Goal: Information Seeking & Learning: Learn about a topic

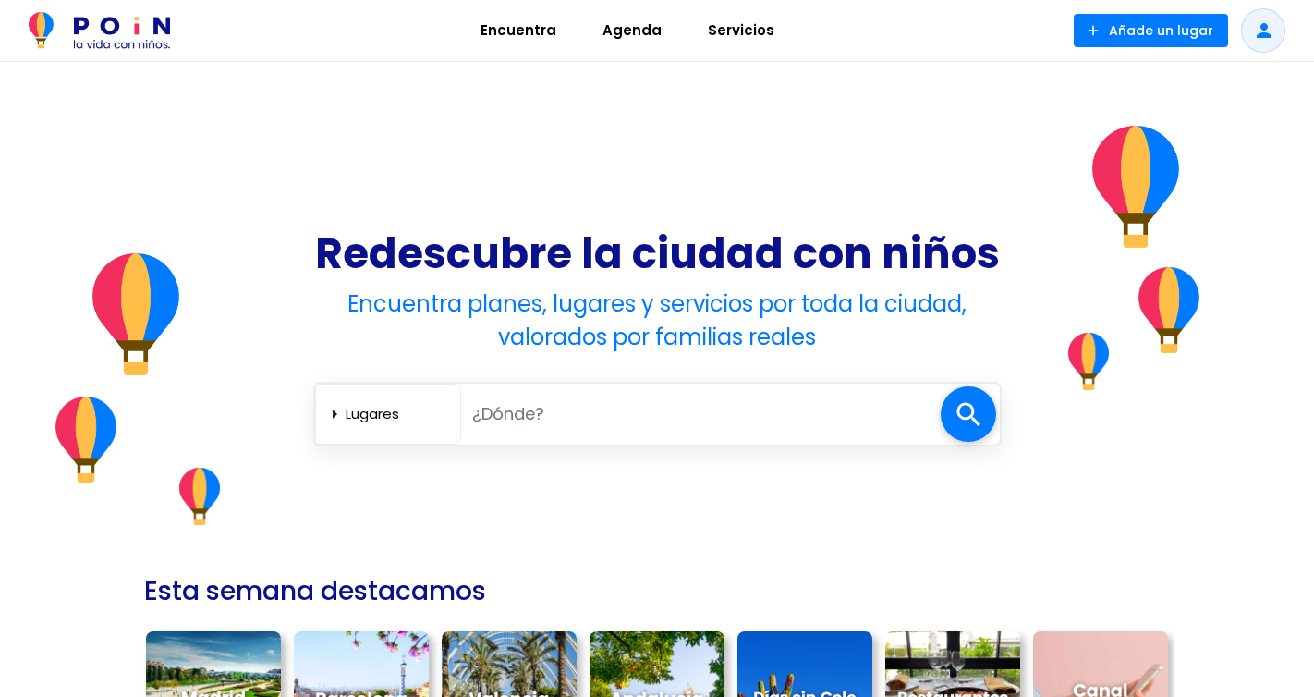
click at [512, 33] on span "Encuentra" at bounding box center [518, 31] width 92 height 30
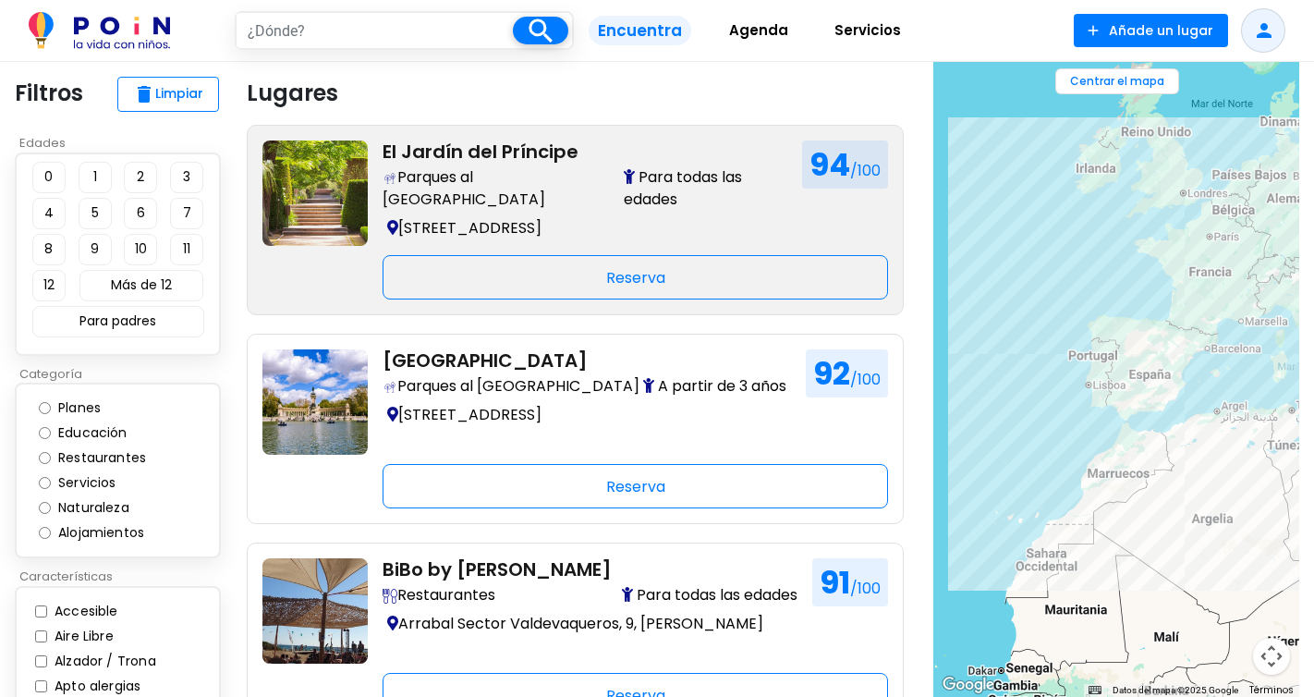
click at [502, 158] on h2 "El Jardín del Príncipe" at bounding box center [585, 151] width 405 height 22
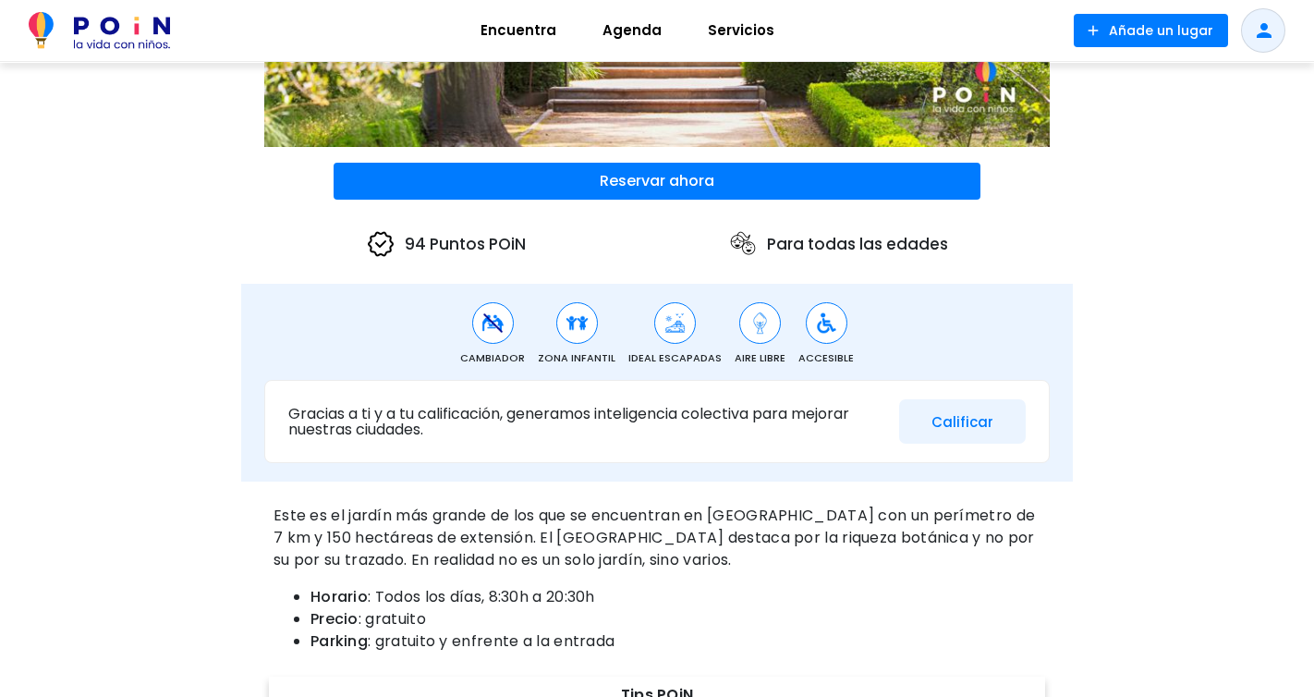
scroll to position [437, 0]
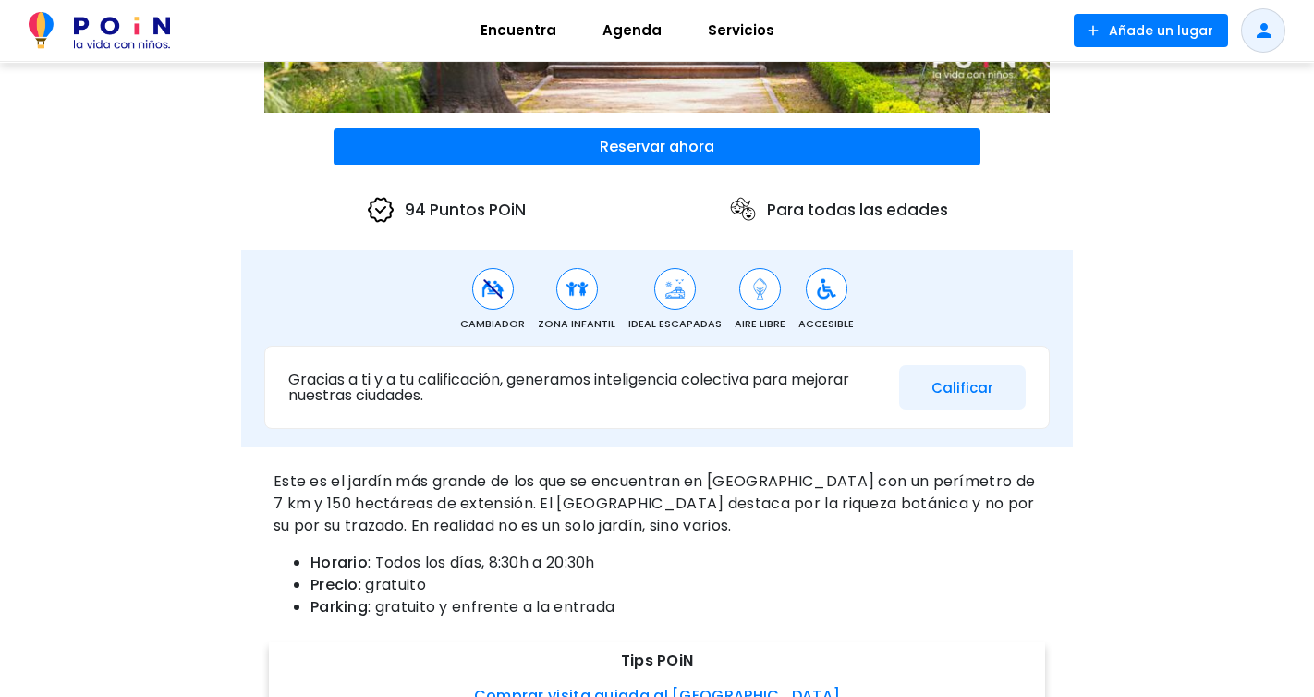
click at [742, 22] on span "Servicios" at bounding box center [740, 31] width 83 height 30
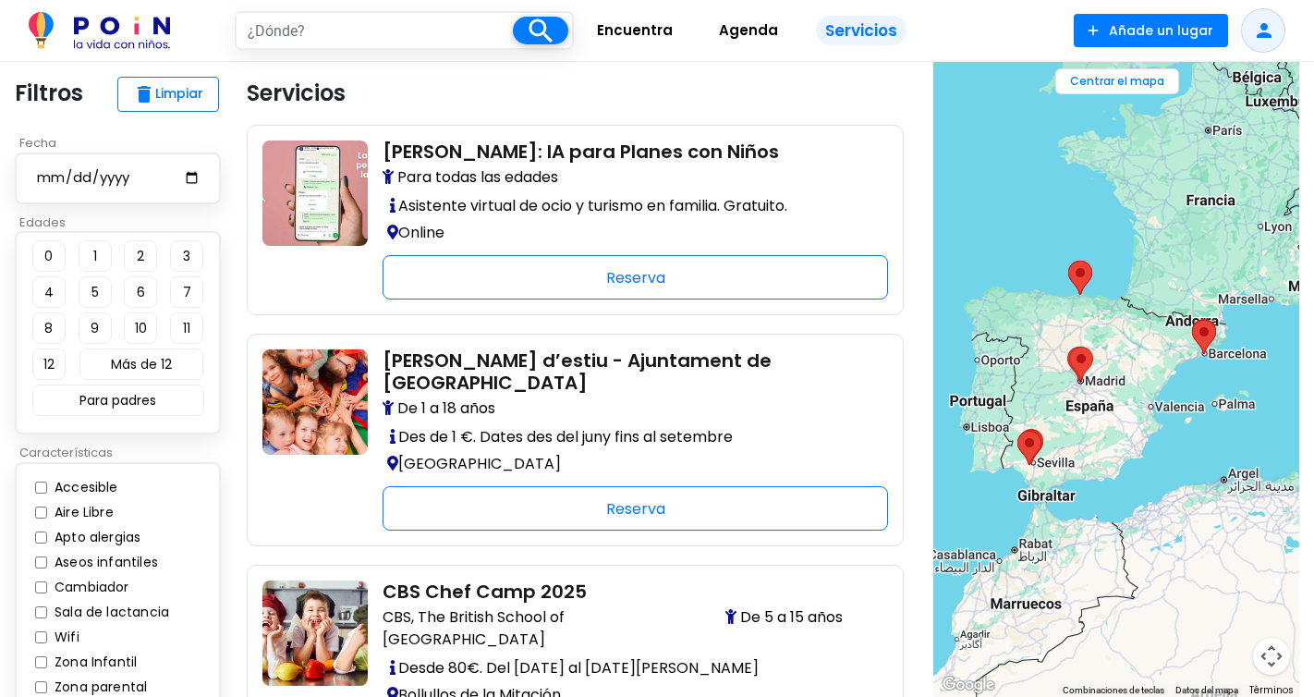
click at [637, 31] on span "Encuentra" at bounding box center [635, 31] width 92 height 30
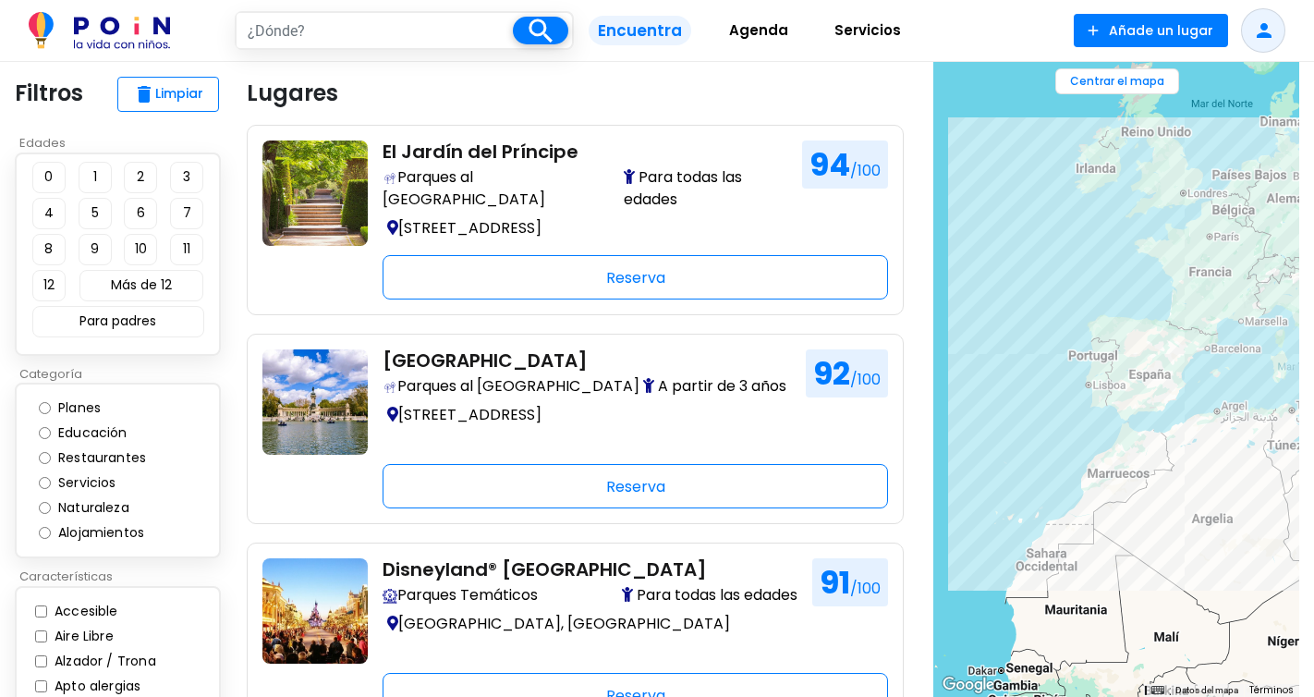
click at [772, 36] on span "Agenda" at bounding box center [759, 31] width 76 height 30
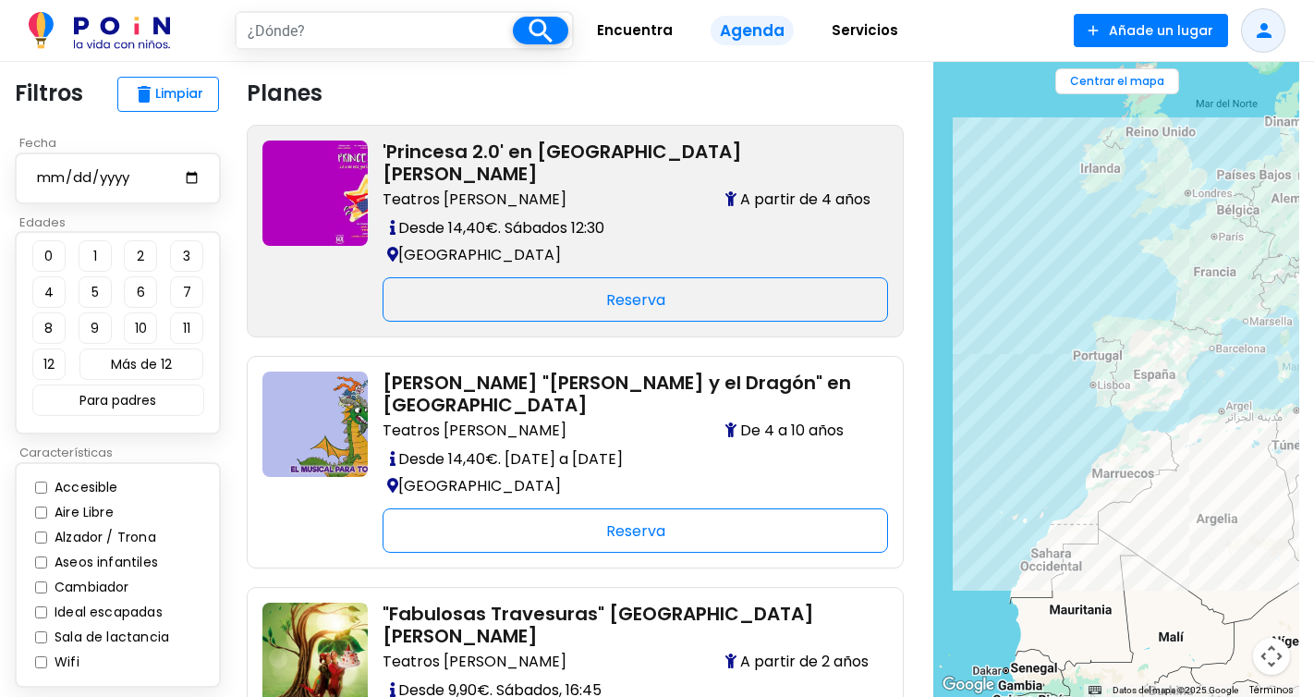
click at [602, 214] on p "Desde 14,40€. Sábados 12:30" at bounding box center [628, 227] width 491 height 27
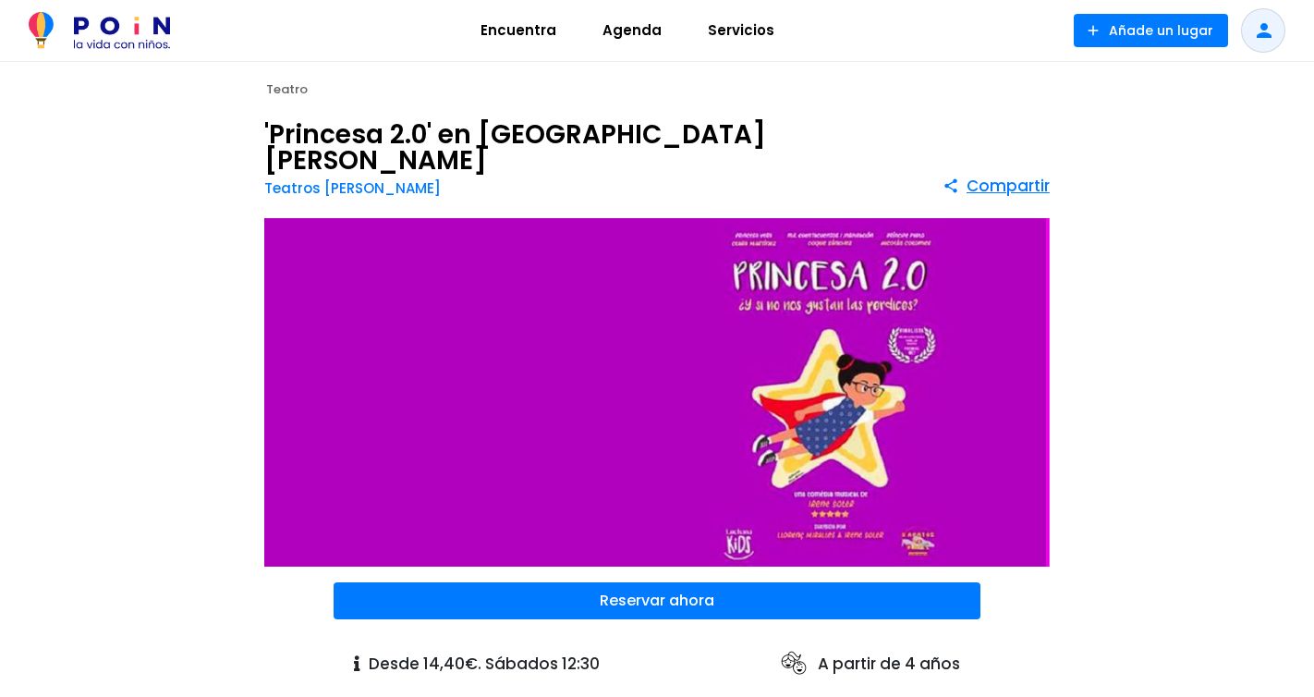
click at [529, 34] on span "Encuentra" at bounding box center [518, 31] width 92 height 30
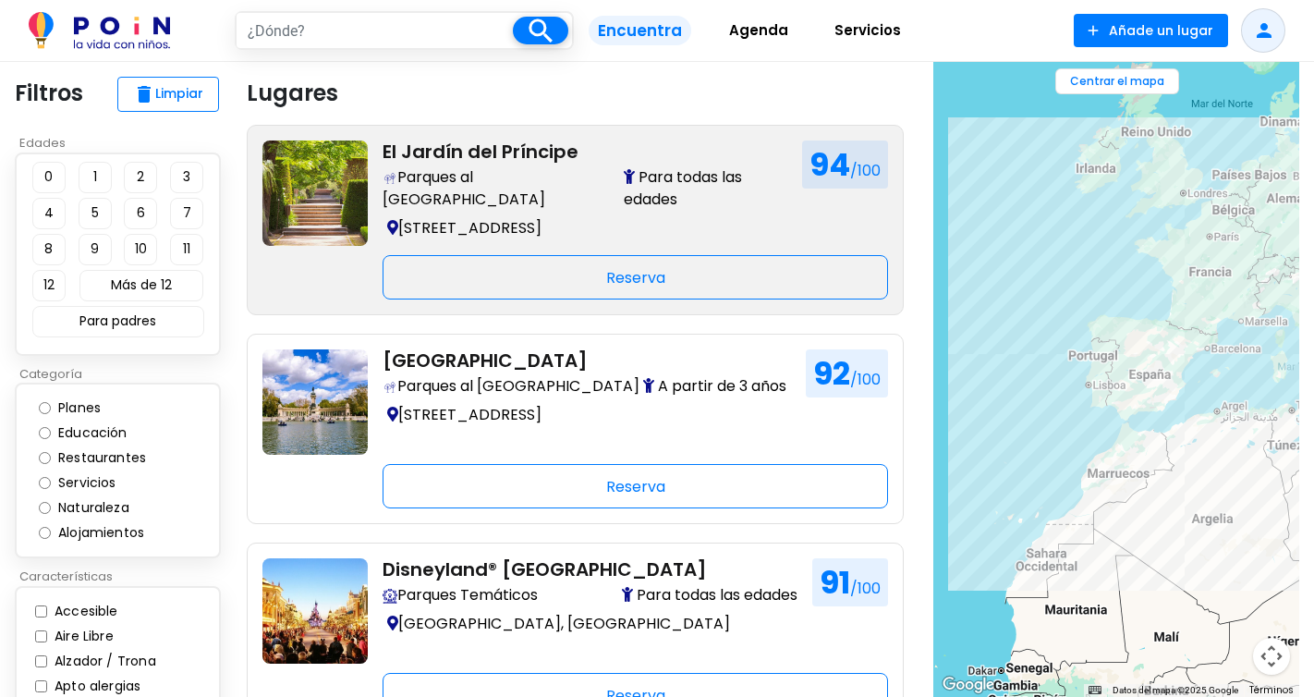
click at [486, 170] on span "Parques al Aire Libre" at bounding box center [502, 188] width 238 height 44
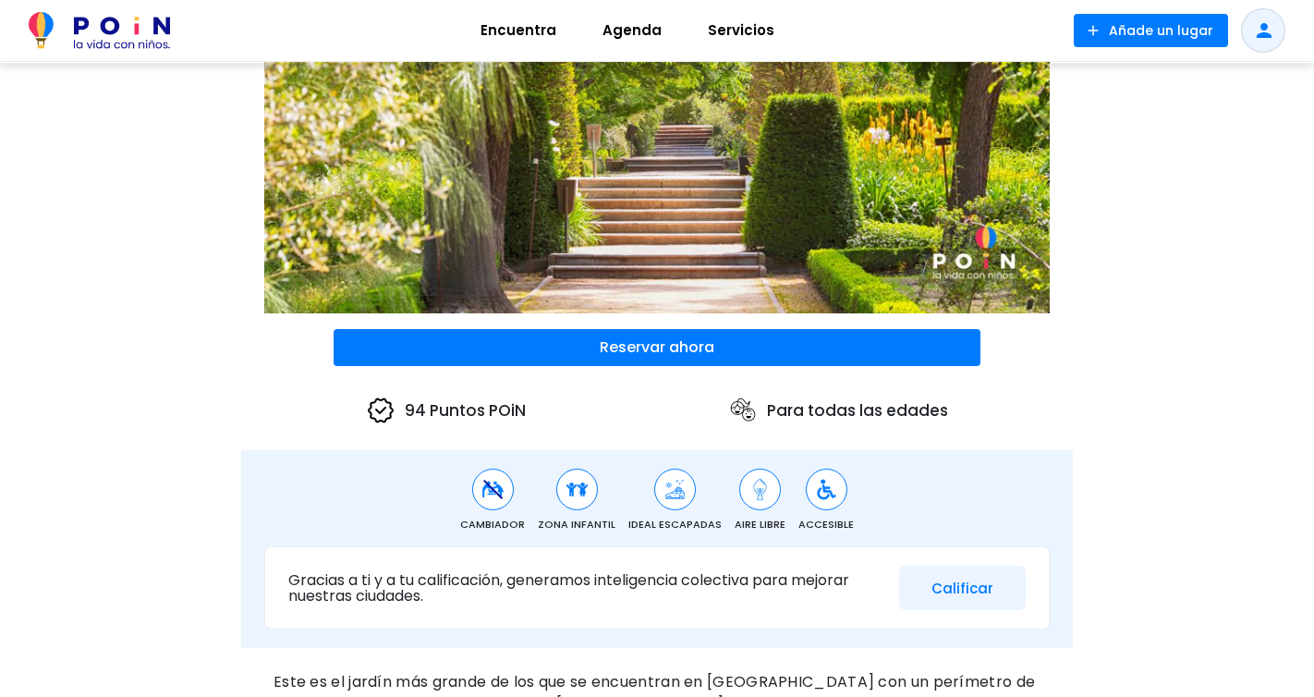
scroll to position [321, 0]
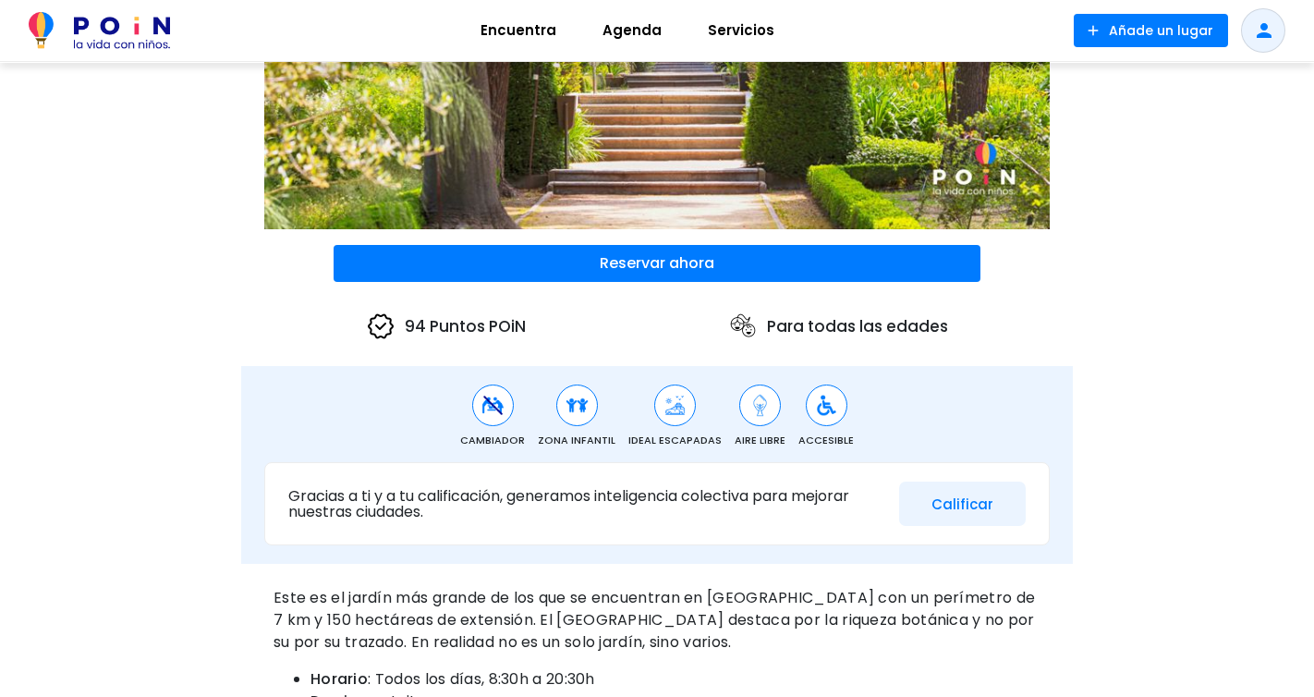
click at [969, 499] on button "Calificar" at bounding box center [962, 503] width 127 height 45
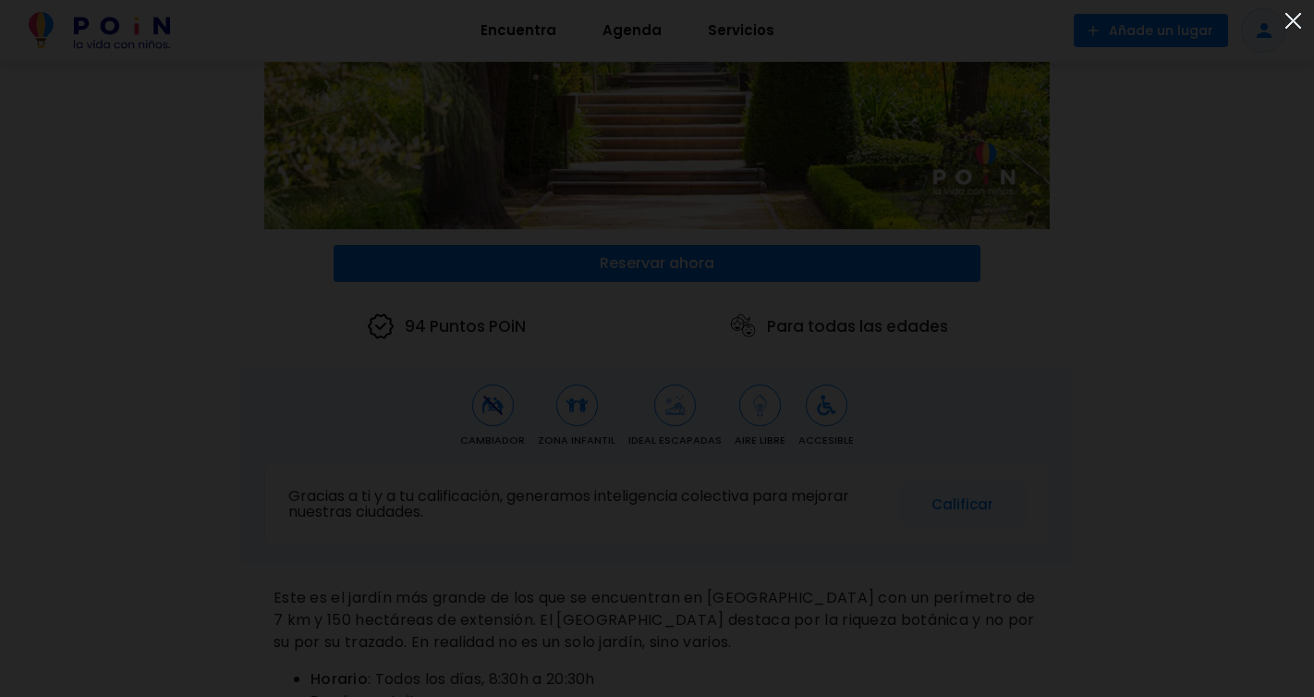
click at [1295, 25] on img at bounding box center [1293, 21] width 30 height 30
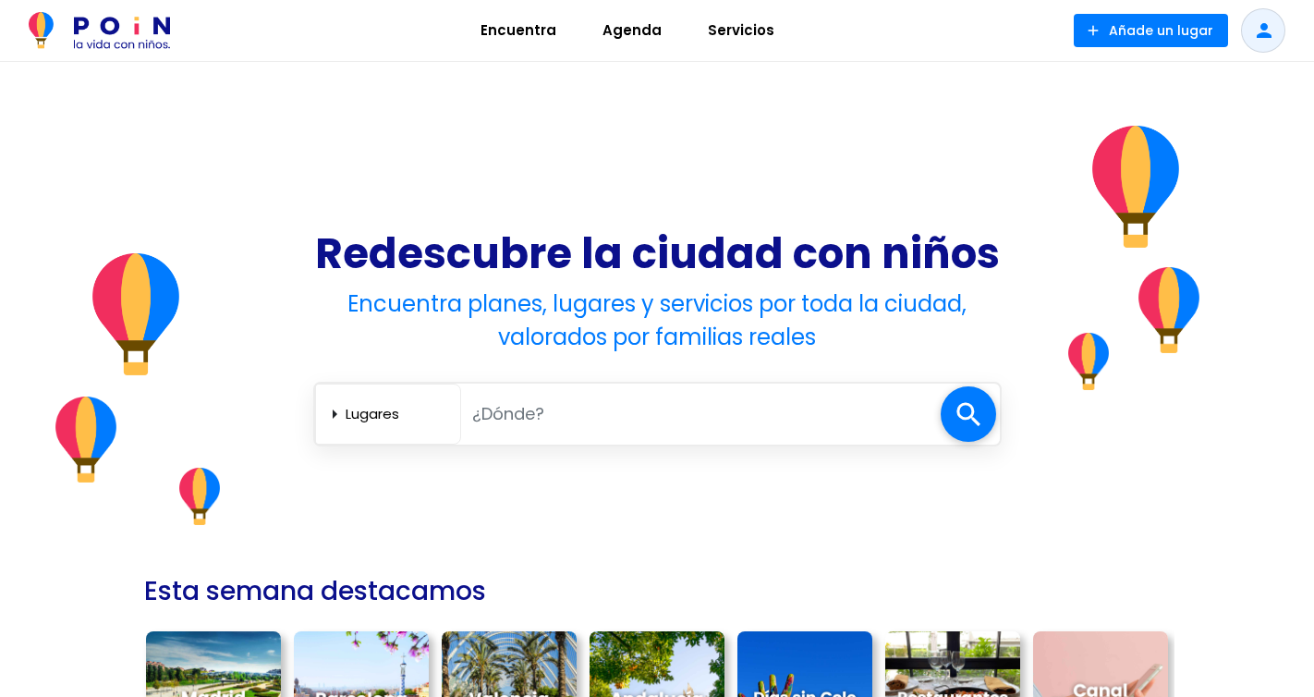
click at [638, 29] on span "Agenda" at bounding box center [632, 31] width 76 height 30
